Goal: Navigation & Orientation: Find specific page/section

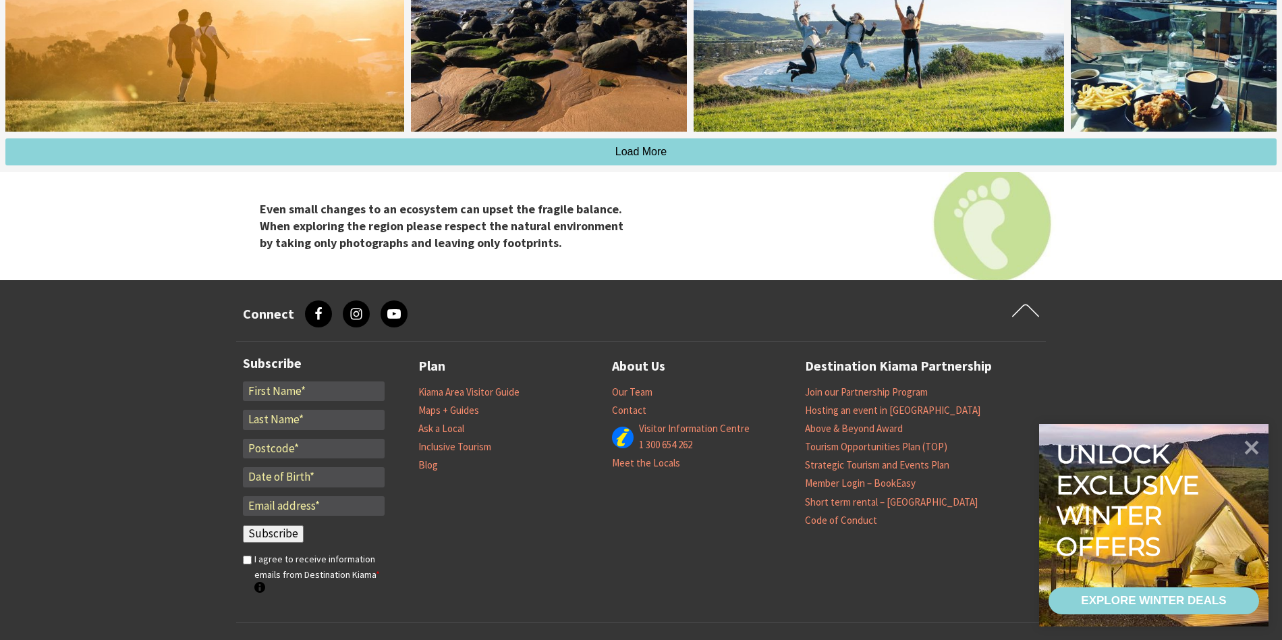
scroll to position [4708, 0]
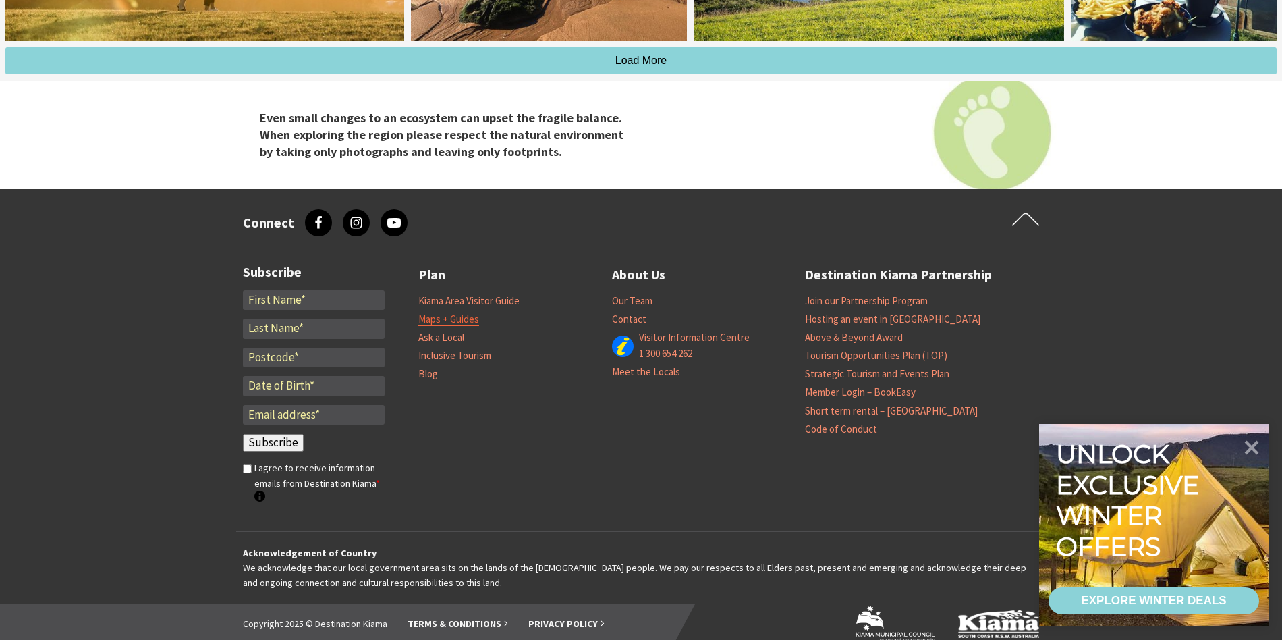
click at [440, 312] on link "Maps + Guides" at bounding box center [448, 318] width 61 height 13
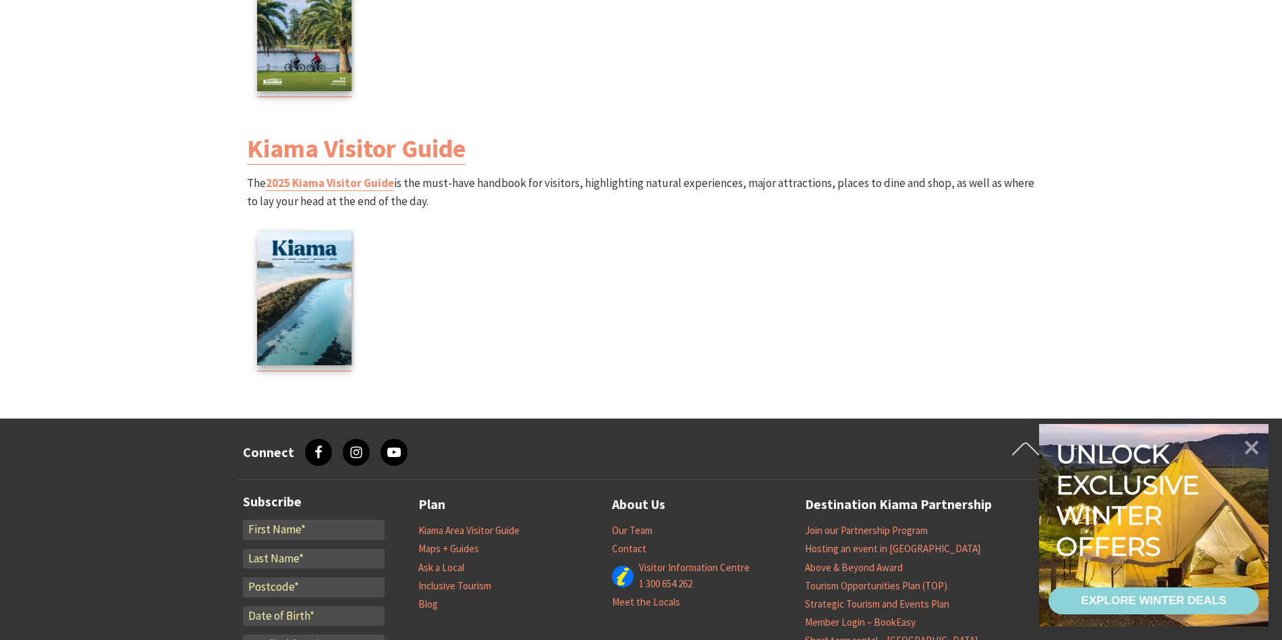
scroll to position [1856, 0]
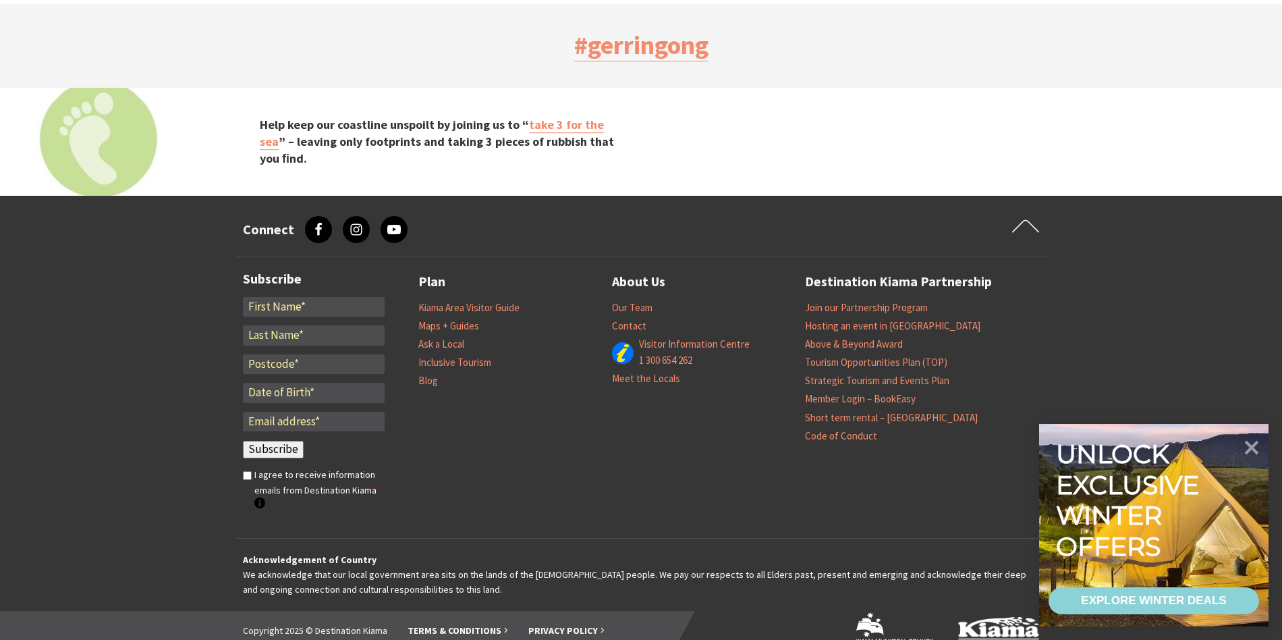
scroll to position [7, 1278]
